Goal: Information Seeking & Learning: Learn about a topic

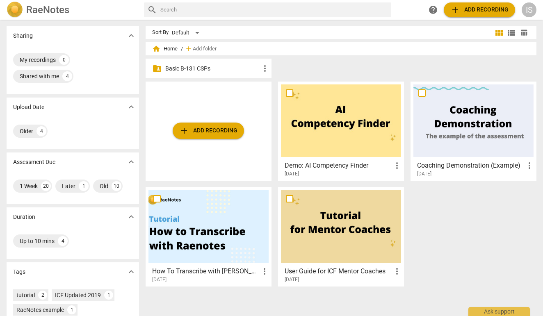
click at [199, 66] on p "Basic B-131 CSPs" at bounding box center [212, 68] width 95 height 9
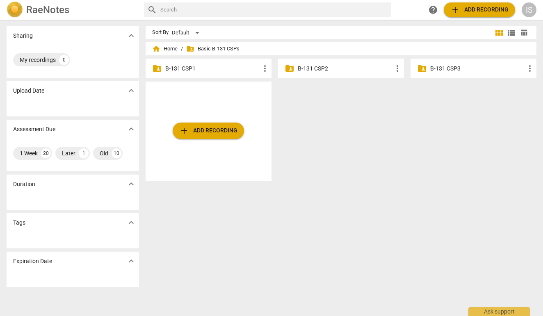
click at [319, 71] on p "B-131 CSP2" at bounding box center [345, 68] width 95 height 9
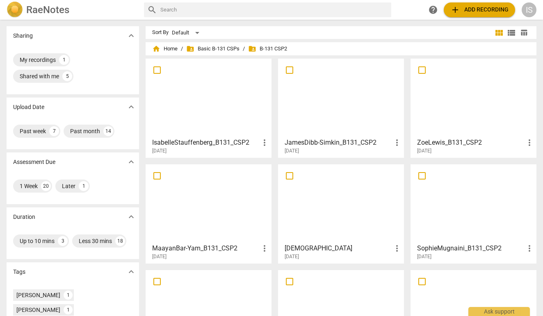
click at [330, 123] on div at bounding box center [341, 98] width 120 height 73
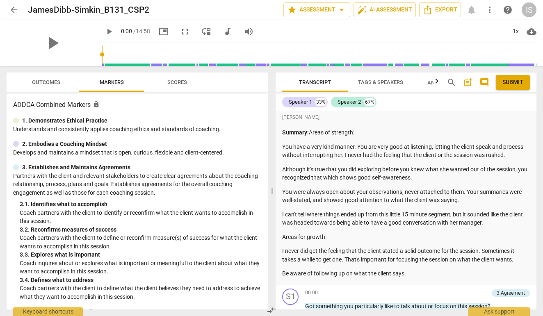
click at [396, 80] on span "Tags & Speakers" at bounding box center [380, 82] width 45 height 6
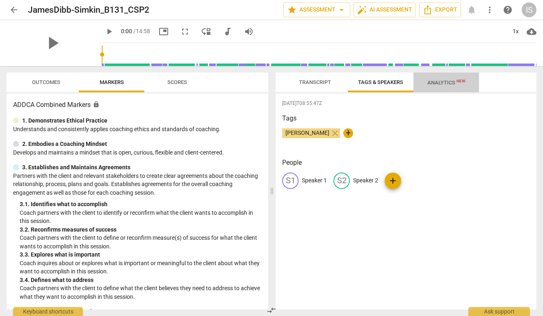
click at [438, 81] on span "Analytics New" at bounding box center [446, 83] width 38 height 6
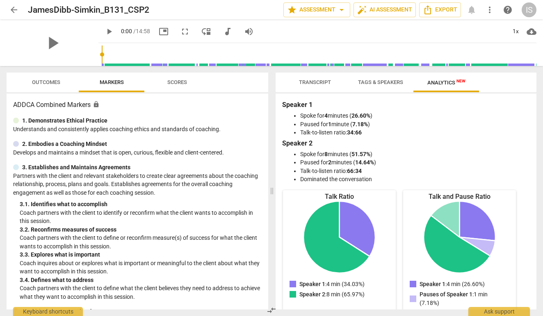
click at [177, 76] on button "Scores" at bounding box center [177, 83] width 66 height 20
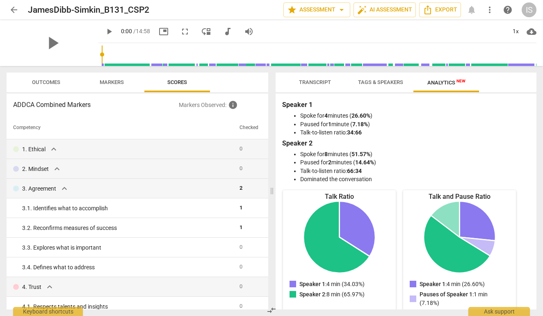
click at [375, 80] on span "Tags & Speakers" at bounding box center [380, 82] width 45 height 6
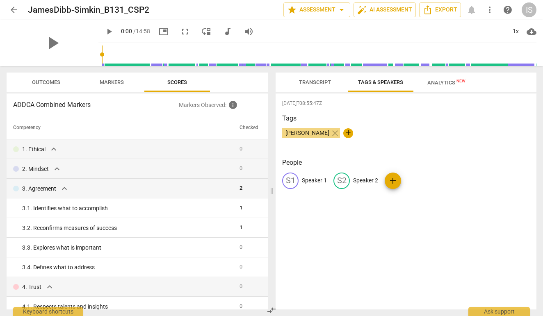
click at [329, 79] on span "Transcript" at bounding box center [315, 82] width 32 height 6
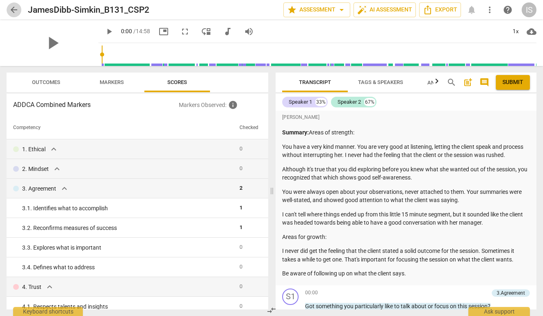
click at [17, 10] on span "arrow_back" at bounding box center [14, 10] width 10 height 10
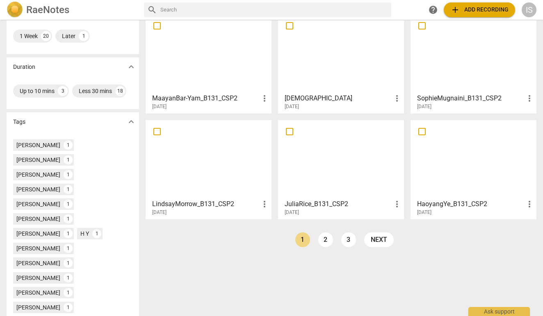
scroll to position [165, 0]
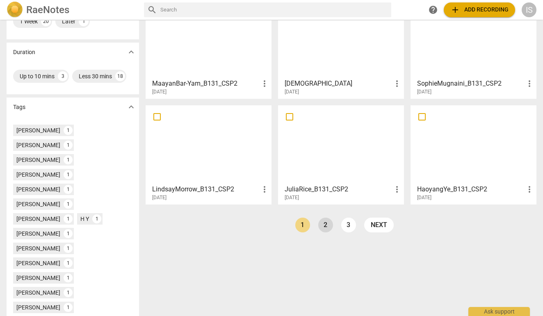
click at [324, 223] on link "2" at bounding box center [325, 225] width 15 height 15
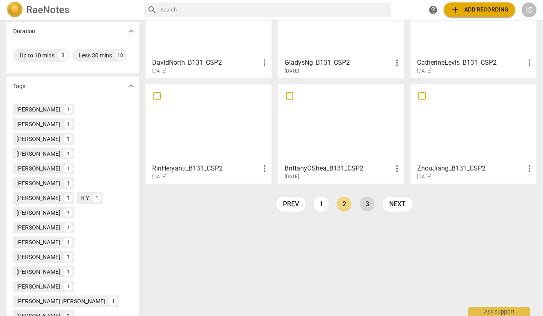
click at [365, 206] on link "3" at bounding box center [367, 204] width 15 height 15
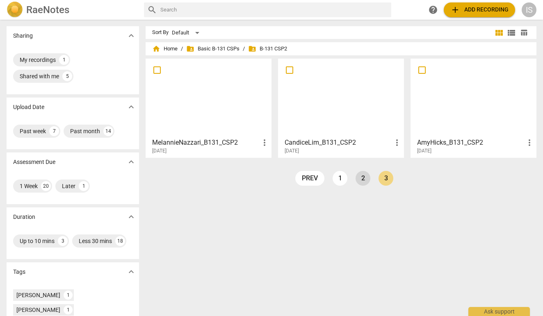
click at [358, 179] on link "2" at bounding box center [363, 178] width 15 height 15
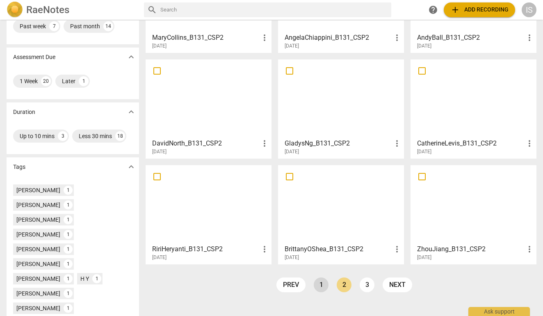
click at [321, 285] on link "1" at bounding box center [321, 285] width 15 height 15
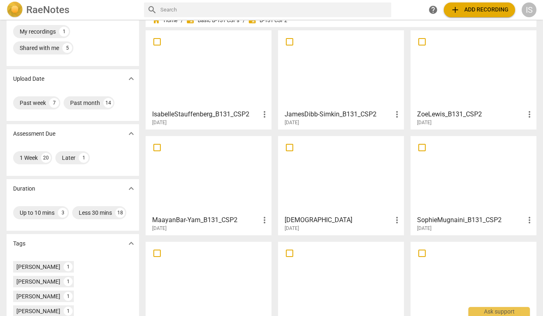
click at [310, 187] on div at bounding box center [341, 175] width 120 height 73
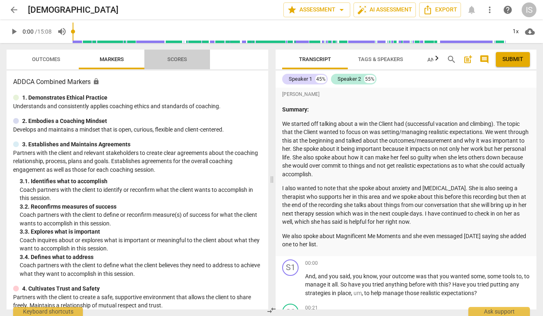
click at [172, 63] on span "Scores" at bounding box center [176, 59] width 39 height 11
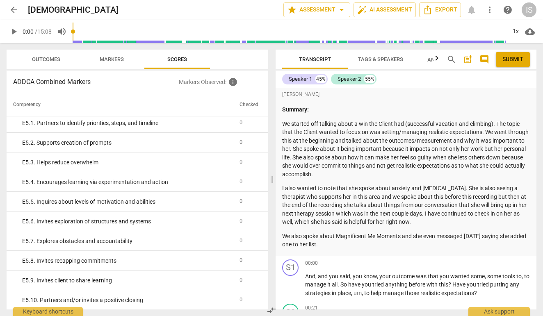
click at [16, 7] on span "arrow_back" at bounding box center [14, 10] width 10 height 10
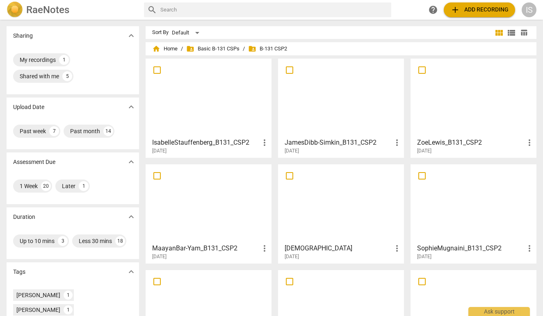
click at [176, 105] on div at bounding box center [208, 98] width 120 height 73
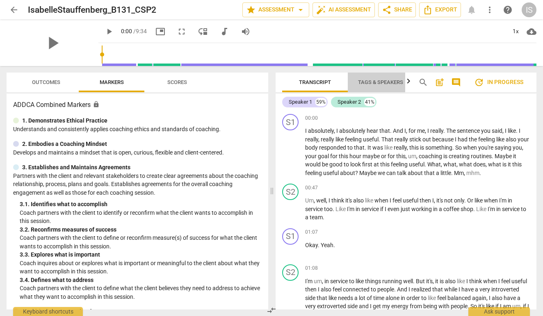
click at [384, 84] on span "Tags & Speakers" at bounding box center [380, 82] width 45 height 6
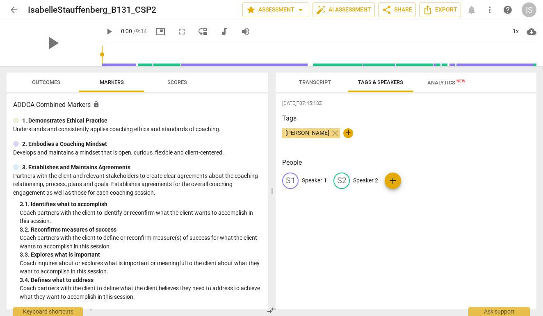
click at [428, 83] on span "Analytics New" at bounding box center [446, 83] width 38 height 6
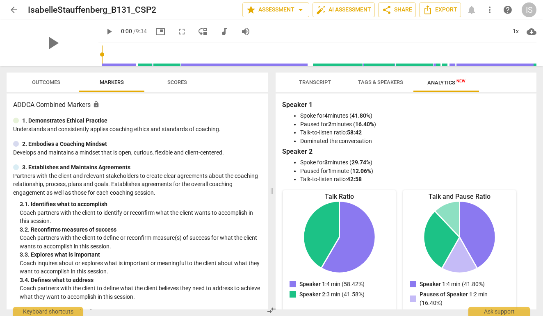
click at [324, 82] on span "Transcript" at bounding box center [315, 82] width 32 height 6
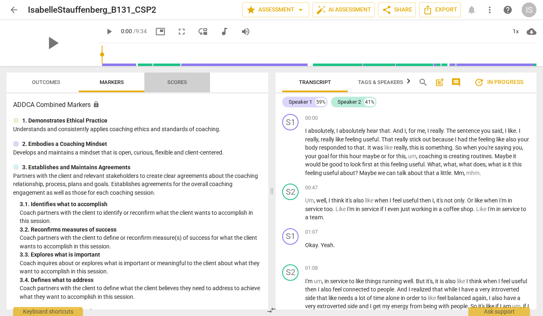
click at [190, 78] on span "Scores" at bounding box center [176, 82] width 39 height 11
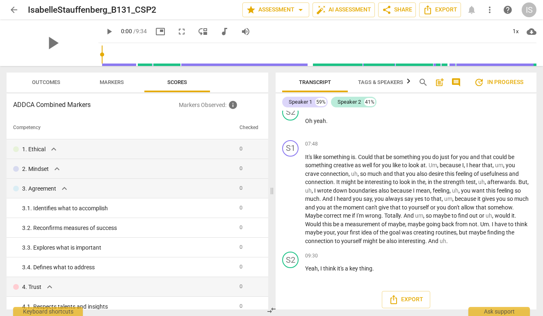
click at [12, 9] on span "arrow_back" at bounding box center [14, 10] width 10 height 10
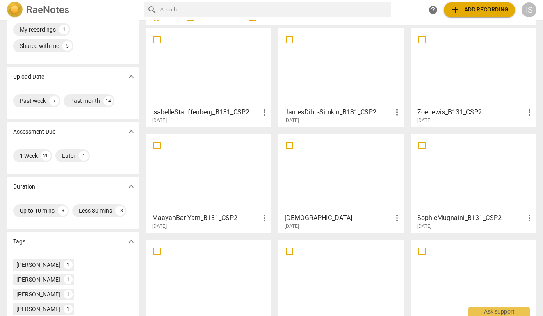
scroll to position [32, 0]
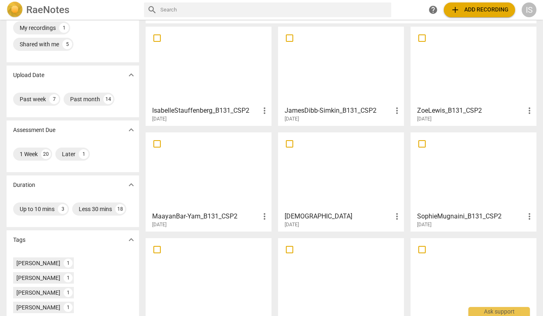
click at [486, 194] on div at bounding box center [473, 171] width 120 height 73
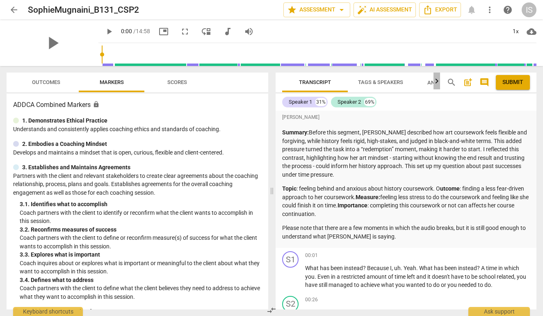
click at [436, 82] on icon "button" at bounding box center [437, 81] width 10 height 10
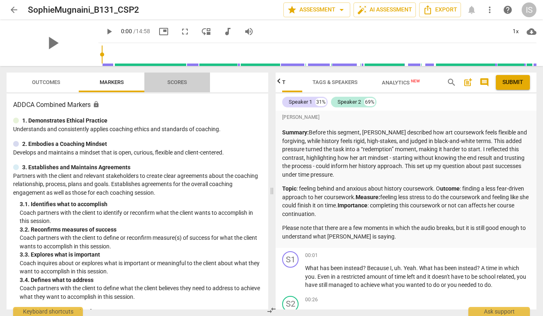
click at [185, 84] on span "Scores" at bounding box center [177, 82] width 20 height 6
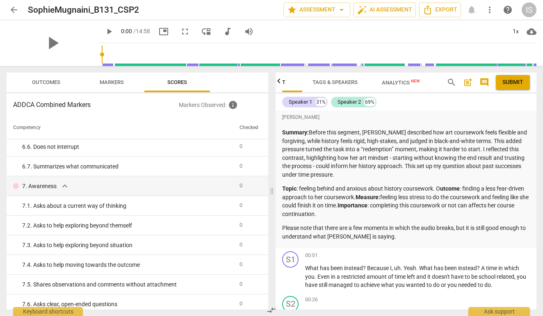
scroll to position [287, 0]
